Goal: Navigation & Orientation: Find specific page/section

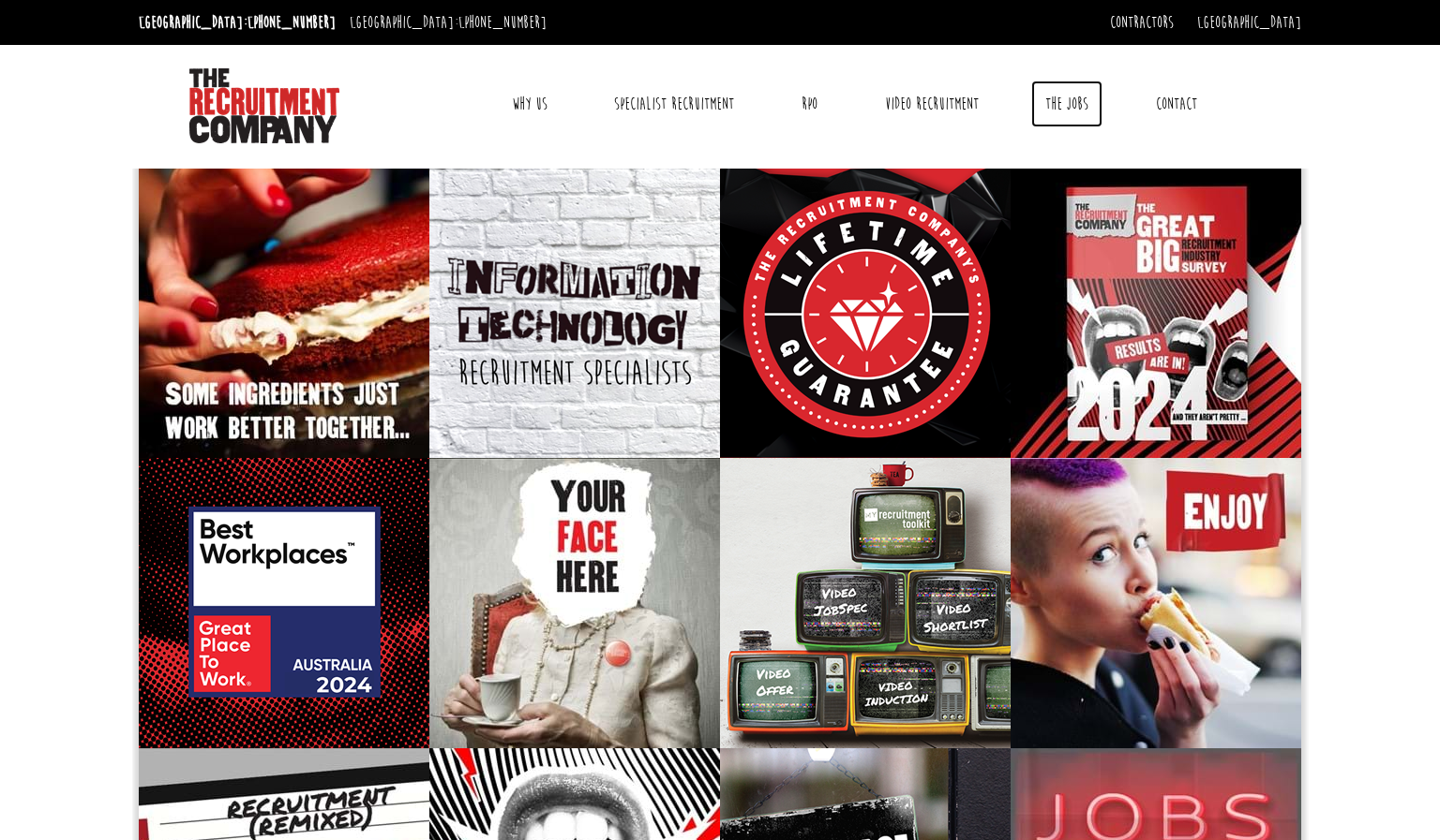
click at [1054, 114] on link "The Jobs" at bounding box center [1068, 104] width 72 height 47
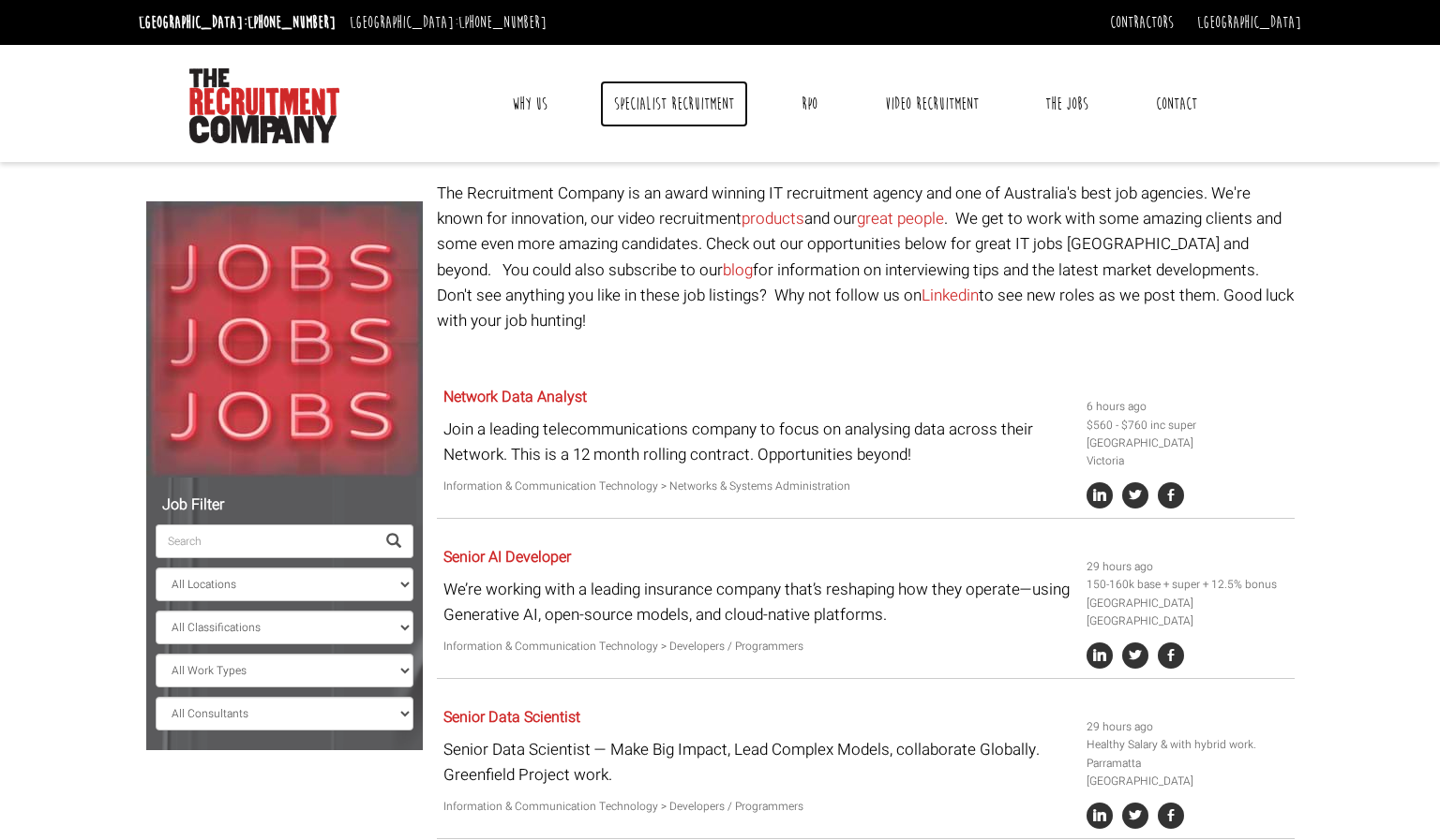
click at [724, 97] on link "Specialist Recruitment" at bounding box center [673, 104] width 148 height 47
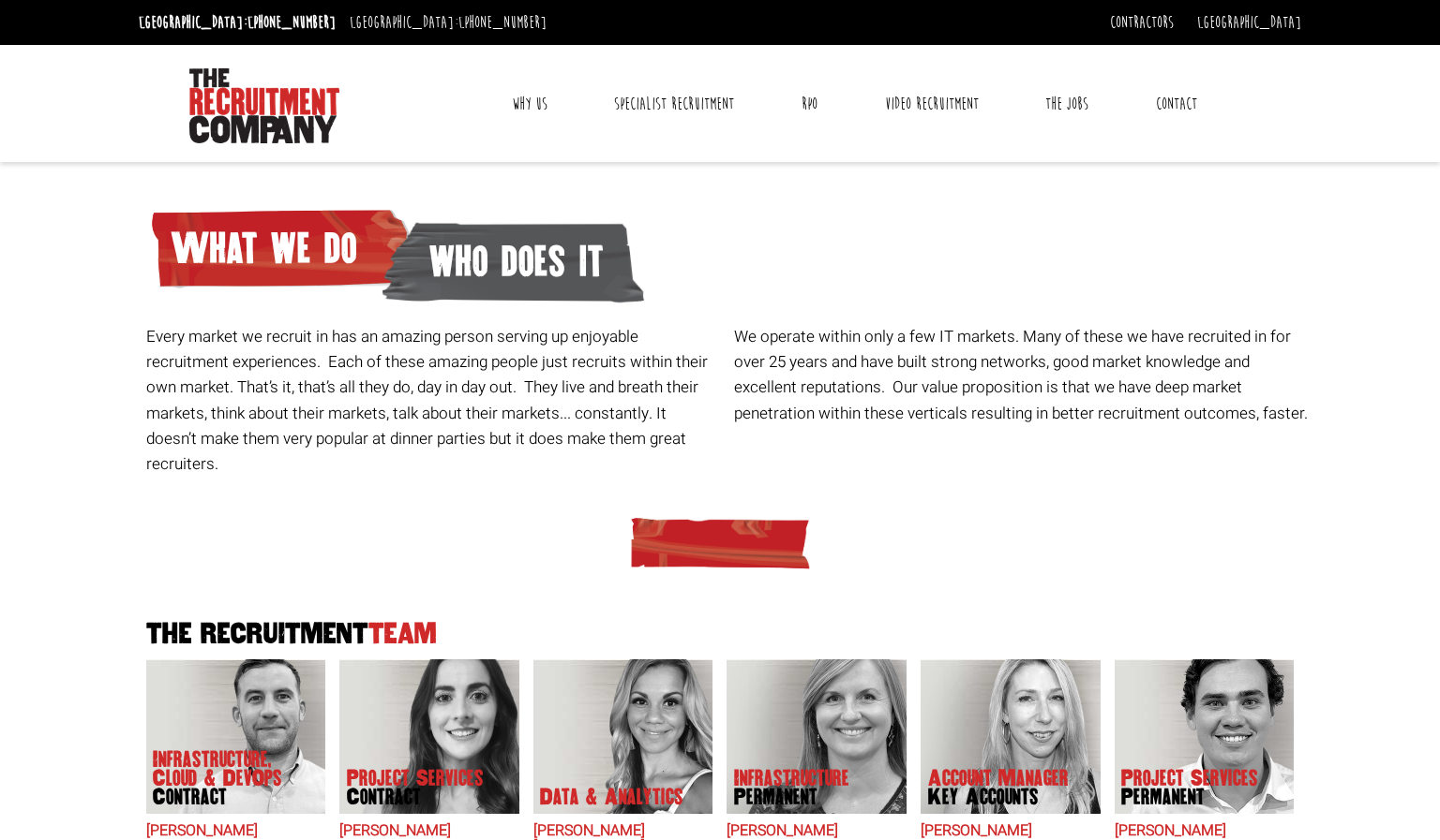
click at [535, 106] on link "Why Us" at bounding box center [530, 104] width 64 height 47
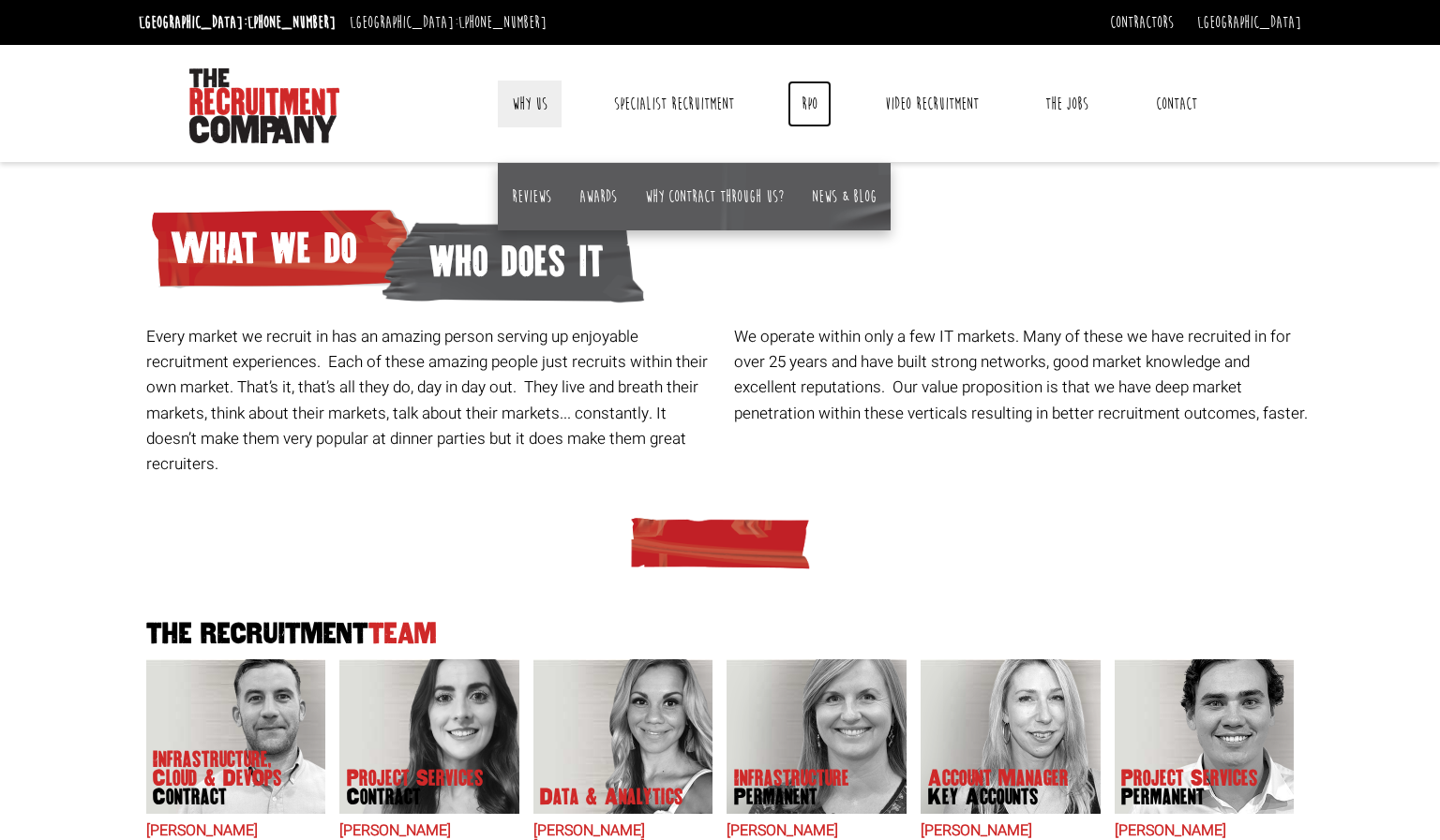
click at [808, 107] on link "RPO" at bounding box center [810, 104] width 44 height 47
